Goal: Manage account settings

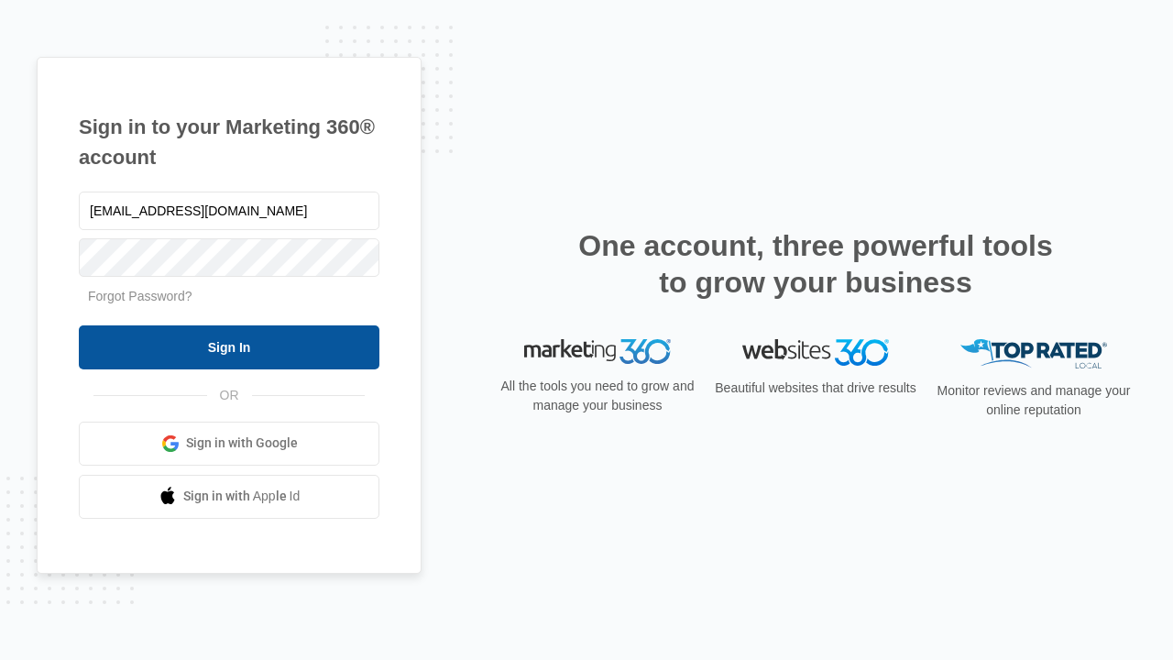
click at [229, 346] on input "Sign In" at bounding box center [229, 347] width 301 height 44
